Goal: Task Accomplishment & Management: Use online tool/utility

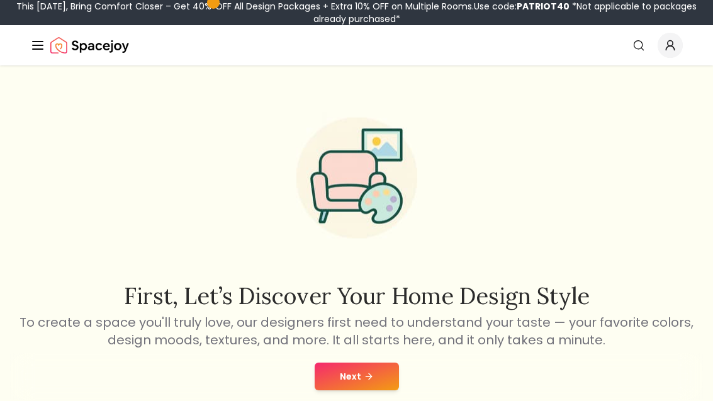
scroll to position [6, 0]
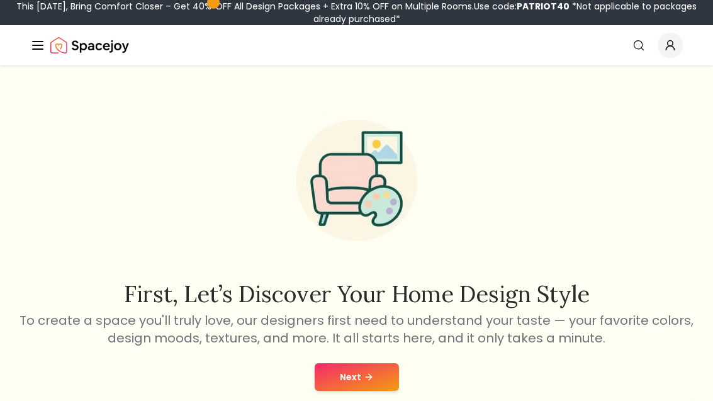
click at [371, 382] on icon at bounding box center [369, 377] width 10 height 10
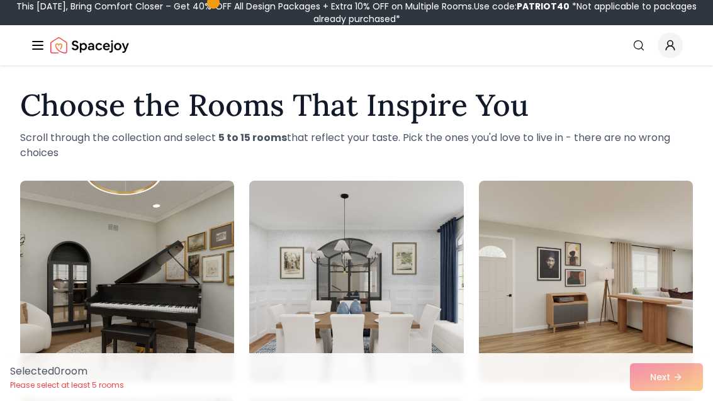
click at [434, 228] on img at bounding box center [356, 281] width 214 height 201
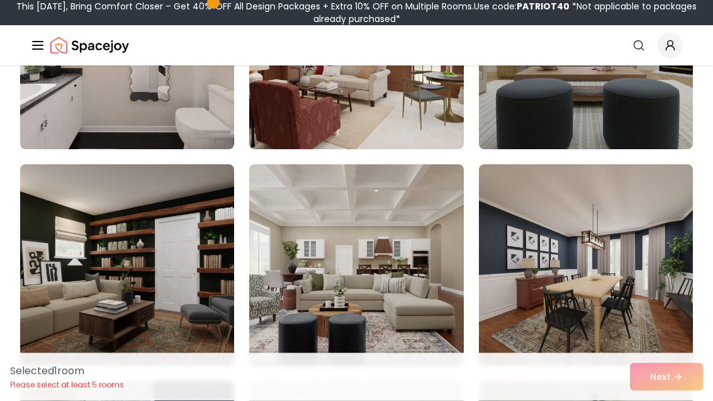
scroll to position [455, 0]
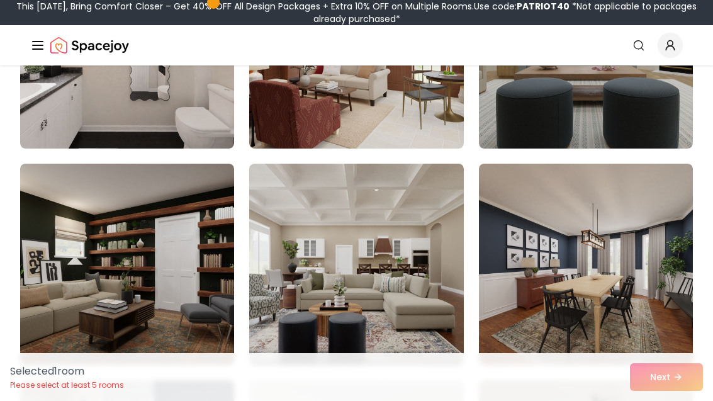
click at [434, 231] on img at bounding box center [356, 264] width 214 height 201
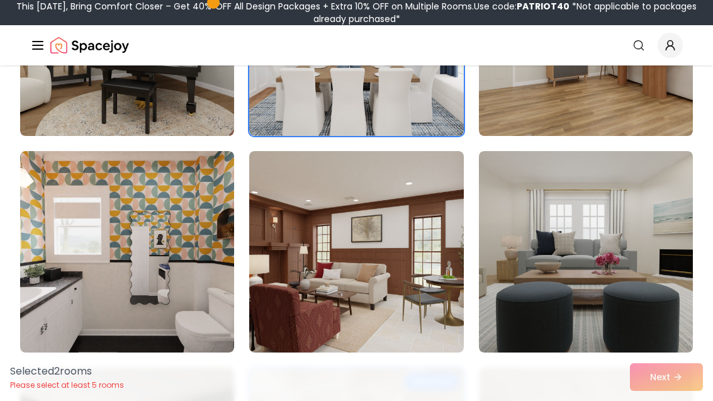
scroll to position [244, 0]
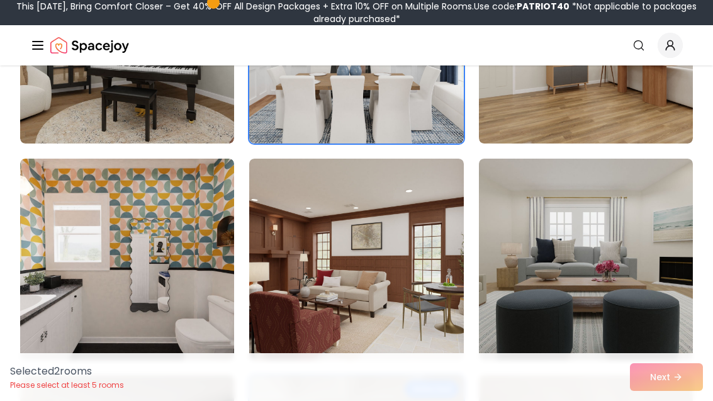
click at [591, 286] on img at bounding box center [586, 259] width 214 height 201
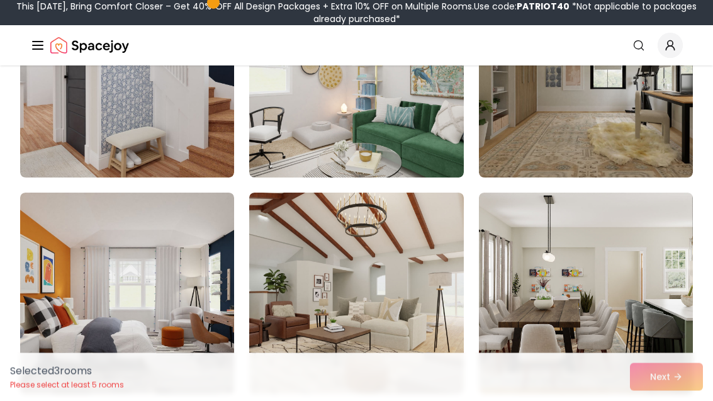
scroll to position [860, 0]
click at [413, 244] on img at bounding box center [356, 293] width 214 height 201
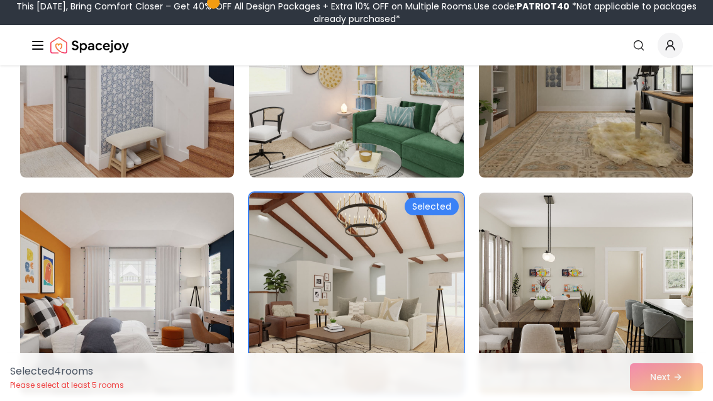
click at [79, 205] on img at bounding box center [127, 293] width 214 height 201
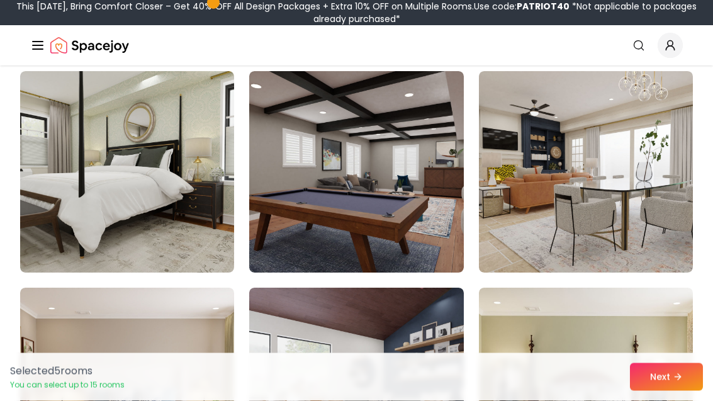
scroll to position [1414, 0]
click at [438, 201] on img at bounding box center [356, 171] width 214 height 201
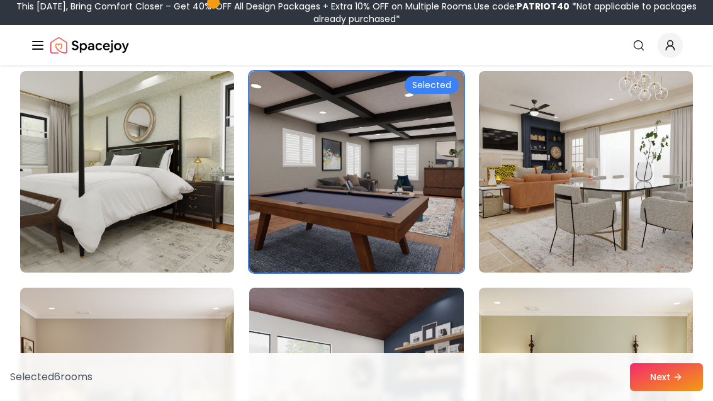
click at [544, 271] on img at bounding box center [586, 171] width 214 height 201
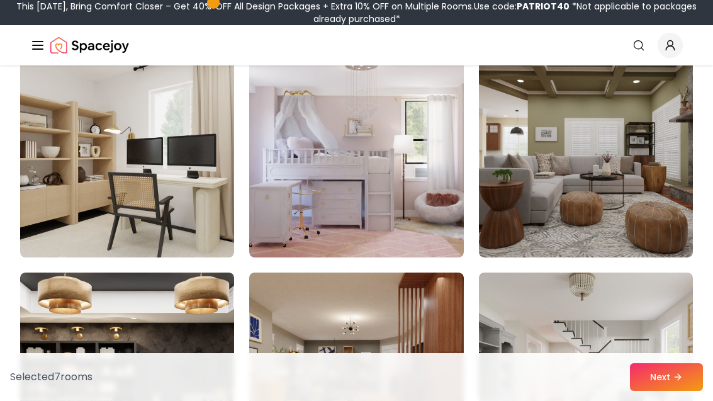
scroll to position [2489, 0]
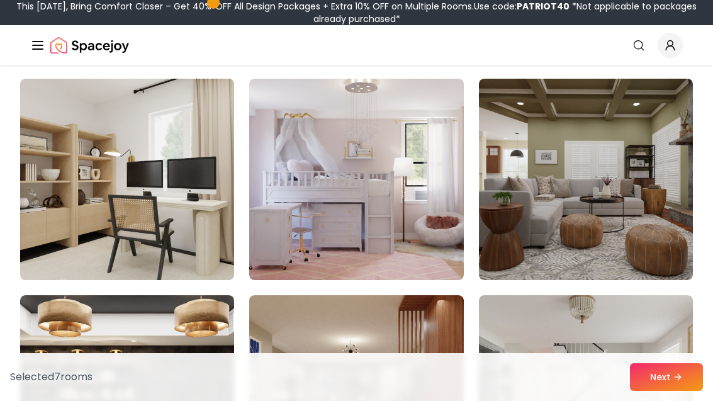
click at [446, 191] on img at bounding box center [356, 179] width 214 height 201
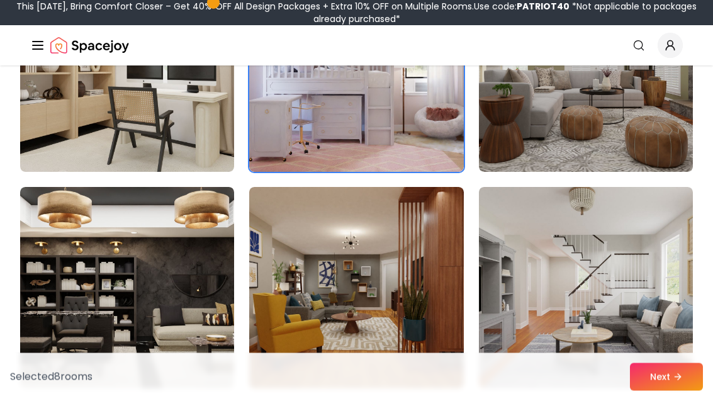
scroll to position [2594, 0]
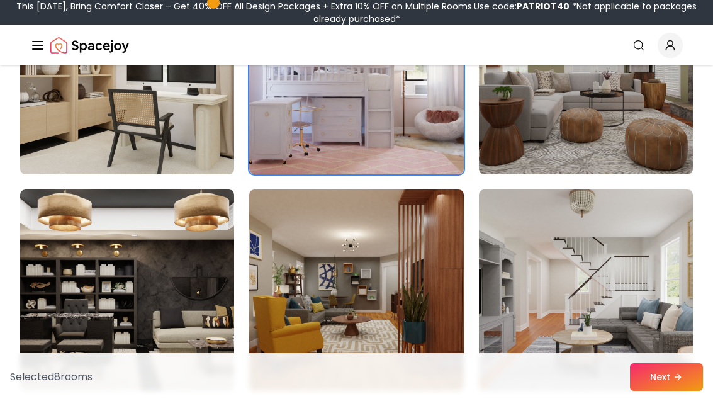
click at [653, 391] on button "Next" at bounding box center [666, 377] width 73 height 28
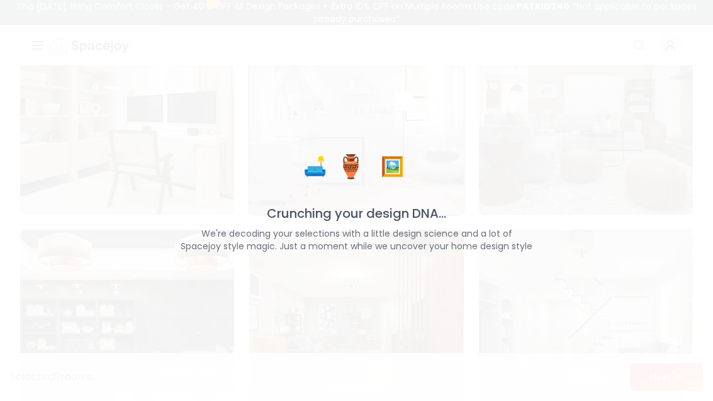
click at [653, 400] on div "🛋️ 🏺 🖼️ Crunching your design DNA... We're decoding your selections with a litt…" at bounding box center [356, 200] width 713 height 401
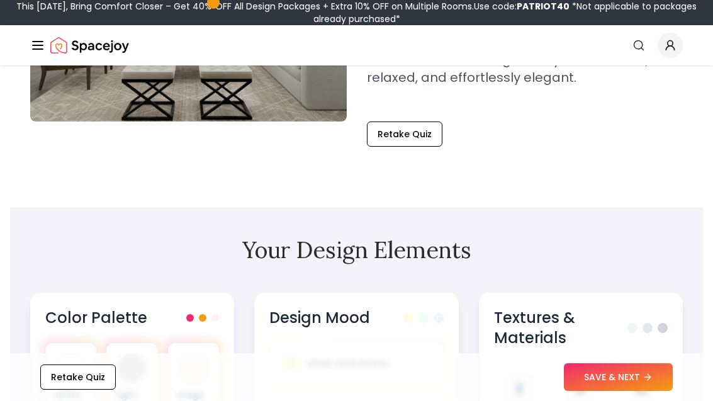
scroll to position [274, 0]
